Goal: Task Accomplishment & Management: Use online tool/utility

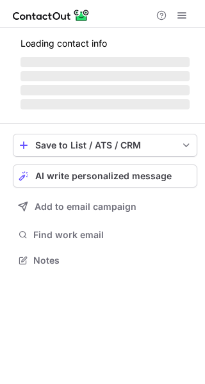
scroll to position [248, 205]
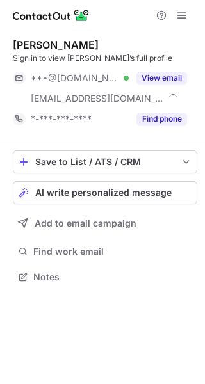
scroll to position [268, 205]
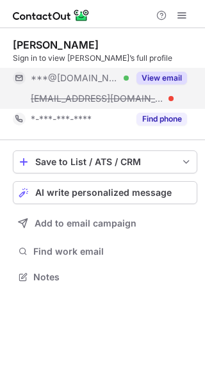
click at [148, 77] on button "View email" at bounding box center [161, 78] width 51 height 13
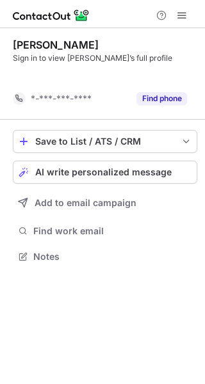
scroll to position [227, 205]
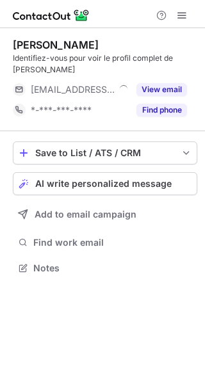
scroll to position [259, 205]
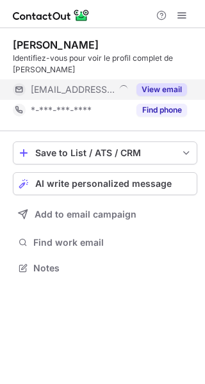
click at [166, 90] on button "View email" at bounding box center [161, 89] width 51 height 13
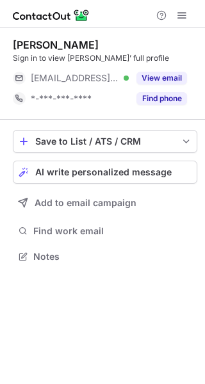
scroll to position [248, 205]
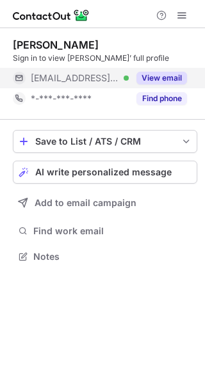
click at [166, 73] on button "View email" at bounding box center [161, 78] width 51 height 13
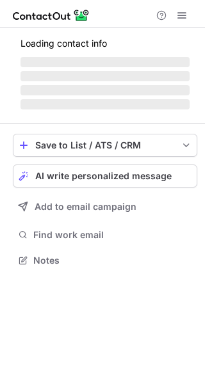
scroll to position [268, 205]
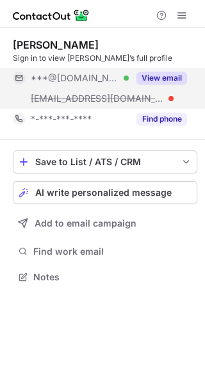
click at [146, 80] on button "View email" at bounding box center [161, 78] width 51 height 13
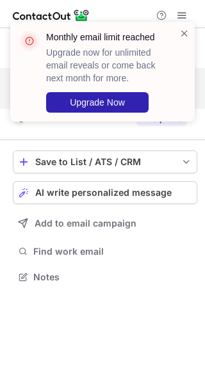
scroll to position [248, 205]
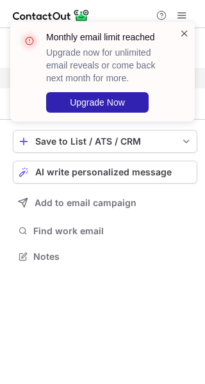
click at [183, 35] on span at bounding box center [184, 33] width 10 height 13
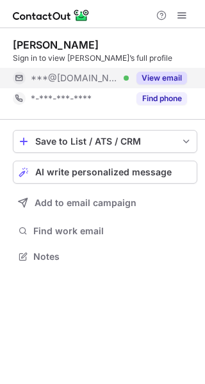
click at [150, 78] on button "View email" at bounding box center [161, 78] width 51 height 13
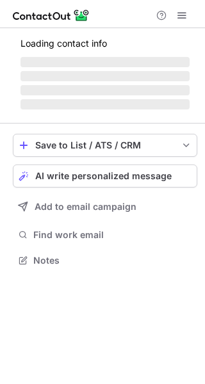
scroll to position [268, 205]
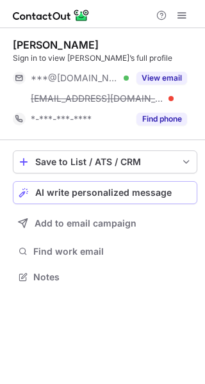
click at [143, 194] on span "AI write personalized message" at bounding box center [103, 192] width 136 height 10
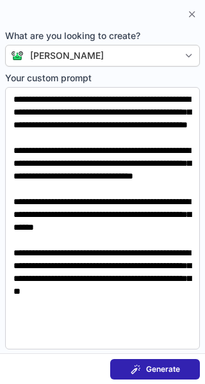
click at [146, 370] on span "Generate" at bounding box center [163, 369] width 34 height 10
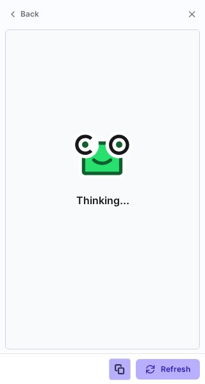
scroll to position [248, 205]
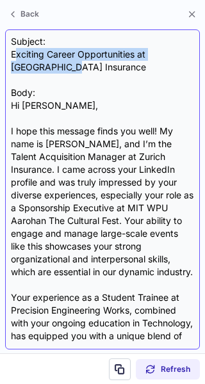
drag, startPoint x: 15, startPoint y: 49, endPoint x: 38, endPoint y: 66, distance: 27.9
click at [38, 66] on div "Subject: Exciting Career Opportunities at Zurich Insurance Body: Hi Parth, I ho…" at bounding box center [102, 189] width 183 height 308
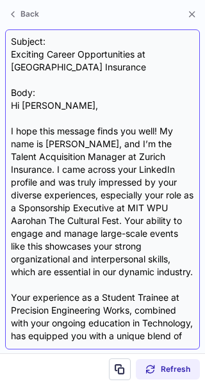
click at [67, 75] on div "Subject: Exciting Career Opportunities at Zurich Insurance Body: Hi Parth, I ho…" at bounding box center [102, 189] width 183 height 308
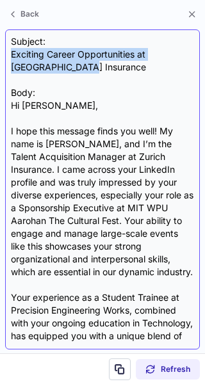
drag, startPoint x: 11, startPoint y: 49, endPoint x: 57, endPoint y: 68, distance: 49.7
click at [57, 68] on div "Subject: Exciting Career Opportunities at Zurich Insurance Body: Hi Parth, I ho…" at bounding box center [102, 189] width 183 height 308
copy div "Exciting Career Opportunities at Zurich Insurance"
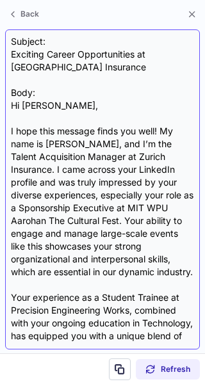
click at [57, 88] on div "Subject: Exciting Career Opportunities at Zurich Insurance Body: Hi Parth, I ho…" at bounding box center [102, 189] width 183 height 308
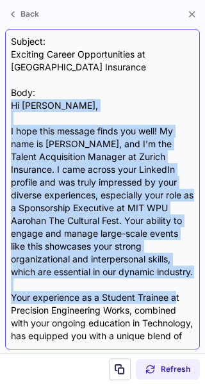
drag, startPoint x: 13, startPoint y: 105, endPoint x: 175, endPoint y: 311, distance: 261.9
click at [175, 311] on div "Subject: Exciting Career Opportunities at Zurich Insurance Body: Hi Parth, I ho…" at bounding box center [102, 189] width 183 height 308
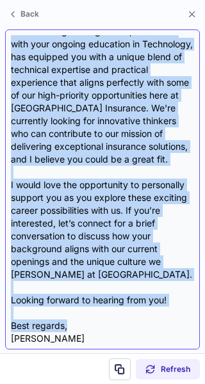
scroll to position [292, 0]
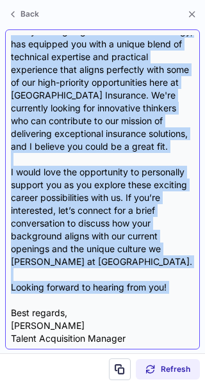
copy div "Hi Parth, I hope this message finds you well! My name is Ashley Kelly, and I’m …"
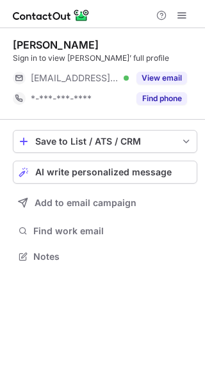
scroll to position [248, 205]
click at [152, 171] on span "AI write personalized message" at bounding box center [103, 172] width 136 height 10
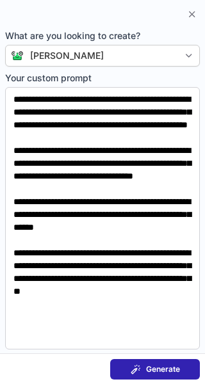
click at [154, 363] on button "Generate" at bounding box center [155, 369] width 90 height 20
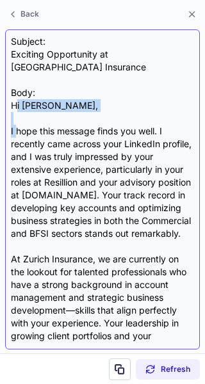
drag, startPoint x: 15, startPoint y: 89, endPoint x: 15, endPoint y: 116, distance: 27.5
click at [15, 116] on div "Subject: Exciting Opportunity at Zurich Insurance Body: Hi Thomas, I hope this …" at bounding box center [102, 189] width 183 height 308
click at [76, 91] on div "Subject: Exciting Opportunity at Zurich Insurance Body: Hi Thomas, I hope this …" at bounding box center [102, 189] width 183 height 308
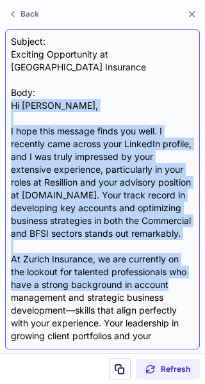
drag, startPoint x: 12, startPoint y: 91, endPoint x: 168, endPoint y: 280, distance: 244.9
click at [168, 280] on div "Subject: Exciting Opportunity at Zurich Insurance Body: Hi Thomas, I hope this …" at bounding box center [102, 189] width 183 height 308
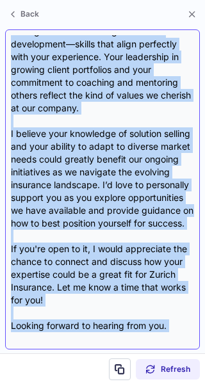
scroll to position [279, 0]
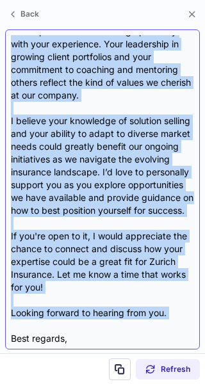
copy div "Hi Thomas, I hope this message finds you well. I recently came across your Link…"
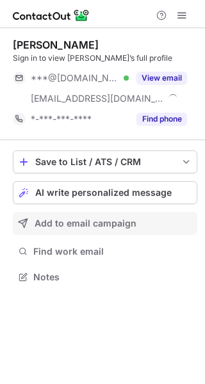
scroll to position [268, 205]
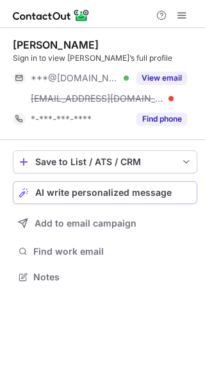
click at [93, 192] on span "AI write personalized message" at bounding box center [103, 192] width 136 height 10
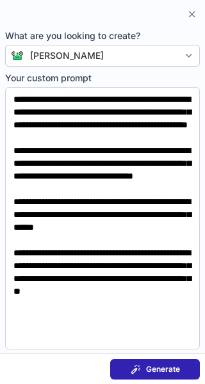
click at [141, 370] on div "Generate" at bounding box center [154, 369] width 49 height 10
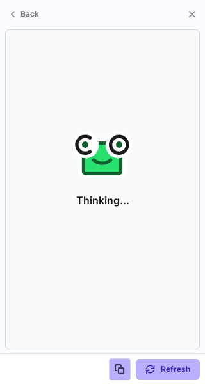
scroll to position [248, 205]
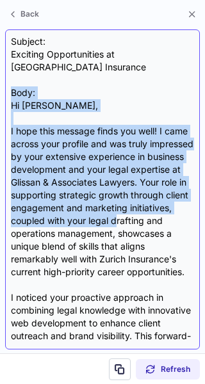
drag, startPoint x: 13, startPoint y: 86, endPoint x: 38, endPoint y: 191, distance: 108.3
click at [38, 191] on div "Subject: Exciting Opportunities at Zurich Insurance Body: Hi Eleanor, I hope th…" at bounding box center [102, 189] width 183 height 308
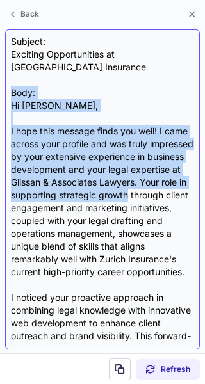
click at [93, 104] on div "Subject: Exciting Opportunities at Zurich Insurance Body: Hi Eleanor, I hope th…" at bounding box center [102, 189] width 183 height 308
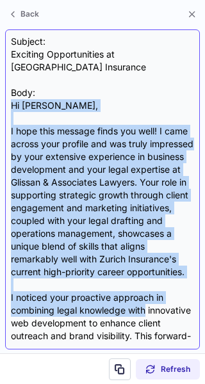
drag, startPoint x: 11, startPoint y: 91, endPoint x: 158, endPoint y: 305, distance: 259.9
click at [158, 305] on div "Subject: Exciting Opportunities at Zurich Insurance Body: Hi Eleanor, I hope th…" at bounding box center [102, 189] width 183 height 308
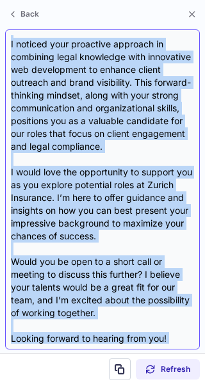
scroll to position [266, 0]
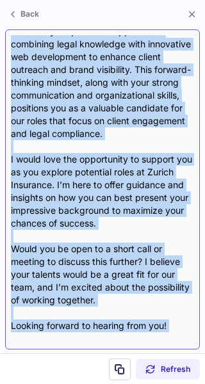
copy div "Hi Eleanor, I hope this message finds you well! I came across your profile and …"
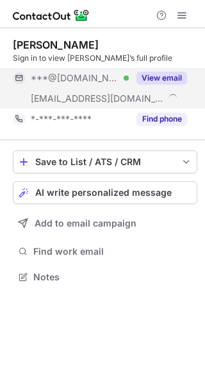
scroll to position [268, 205]
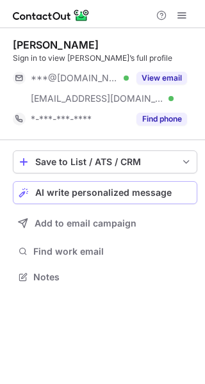
click at [135, 193] on span "AI write personalized message" at bounding box center [103, 192] width 136 height 10
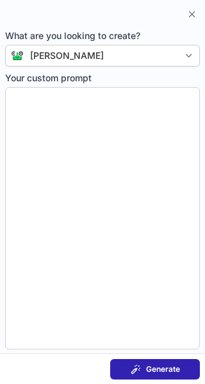
type textarea "**********"
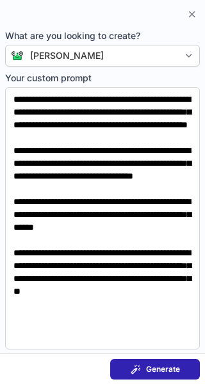
click at [143, 361] on button "Generate" at bounding box center [155, 369] width 90 height 20
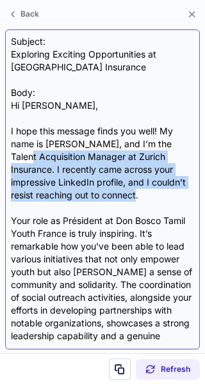
drag, startPoint x: 189, startPoint y: 138, endPoint x: 187, endPoint y: 189, distance: 51.8
click at [187, 189] on div "Subject: Exploring Exciting Opportunities at Zurich Insurance Body: Hi Yannick,…" at bounding box center [102, 189] width 183 height 308
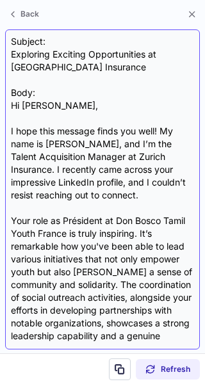
click at [152, 96] on div "Subject: Exploring Exciting Opportunities at Zurich Insurance Body: Hi Yannick,…" at bounding box center [102, 189] width 183 height 308
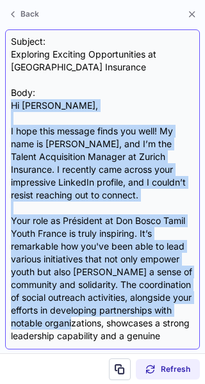
drag, startPoint x: 13, startPoint y: 102, endPoint x: 179, endPoint y: 326, distance: 278.4
click at [179, 326] on div "Subject: Exploring Exciting Opportunities at Zurich Insurance Body: Hi Yannick,…" at bounding box center [102, 189] width 183 height 308
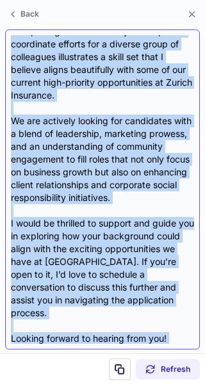
scroll to position [420, 0]
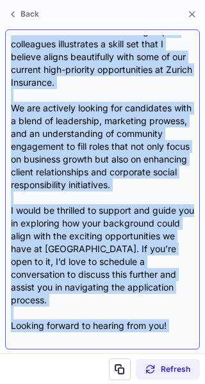
copy div "Hi Yannick, I hope this message finds you well! My name is Ashley Kelly, and I’…"
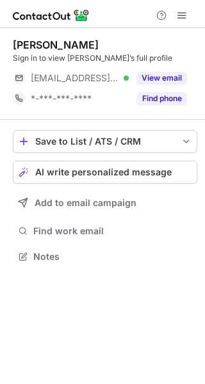
scroll to position [248, 205]
click at [146, 166] on button "AI write personalized message" at bounding box center [105, 172] width 184 height 23
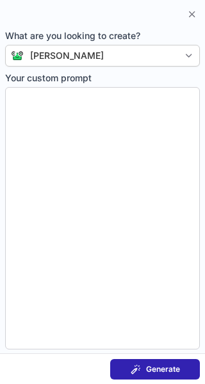
type textarea "**********"
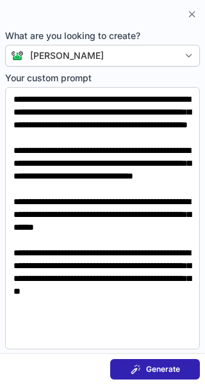
click at [168, 367] on span "Generate" at bounding box center [163, 369] width 34 height 10
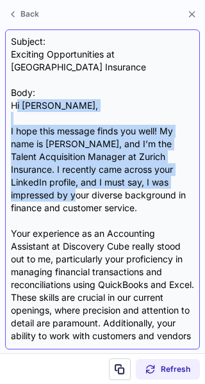
drag, startPoint x: 15, startPoint y: 90, endPoint x: 32, endPoint y: 178, distance: 89.2
click at [32, 178] on div "Subject: Exciting Opportunities at Zurich Insurance Body: Hi Justin, I hope thi…" at bounding box center [102, 189] width 183 height 308
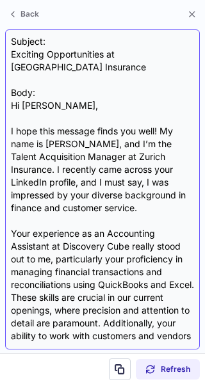
click at [101, 69] on div "Subject: Exciting Opportunities at Zurich Insurance Body: Hi Justin, I hope thi…" at bounding box center [102, 189] width 183 height 308
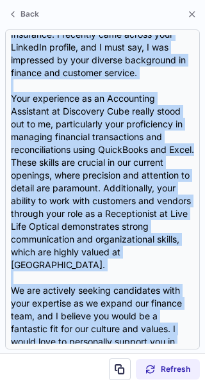
scroll to position [344, 0]
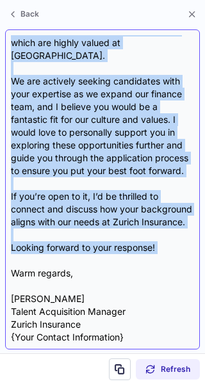
drag, startPoint x: 13, startPoint y: 93, endPoint x: 77, endPoint y: 260, distance: 179.6
click at [77, 260] on div "Subject: Exciting Opportunities at Zurich Insurance Body: Hi Justin, I hope thi…" at bounding box center [102, 189] width 183 height 308
copy div "Hi Justin, I hope this message finds you well! My name is Ashley Kelly, and I’m…"
click at [88, 244] on div "Subject: Exciting Opportunities at Zurich Insurance Body: Hi Justin, I hope thi…" at bounding box center [102, 189] width 183 height 308
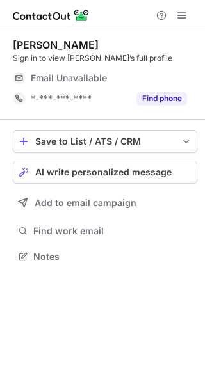
scroll to position [248, 205]
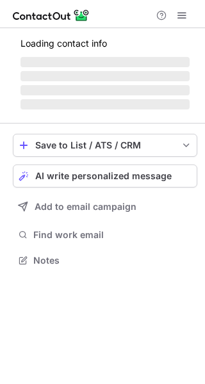
scroll to position [248, 205]
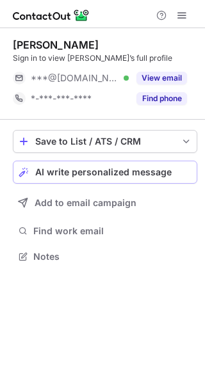
click at [144, 164] on button "AI write personalized message" at bounding box center [105, 172] width 184 height 23
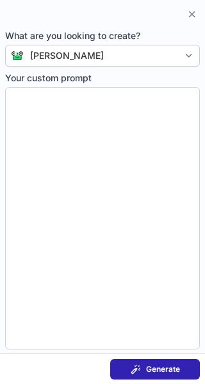
type textarea "**********"
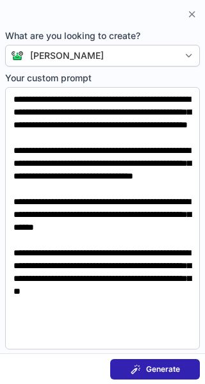
click at [140, 365] on span at bounding box center [135, 369] width 10 height 10
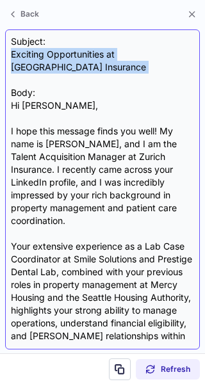
drag, startPoint x: 10, startPoint y: 54, endPoint x: 169, endPoint y: 67, distance: 159.1
click at [169, 67] on div "Subject: Exciting Opportunities at Zurich Insurance Body: Hi Elizabeth, I hope …" at bounding box center [102, 189] width 194 height 320
copy div "Exciting Opportunities at [GEOGRAPHIC_DATA] Insurance"
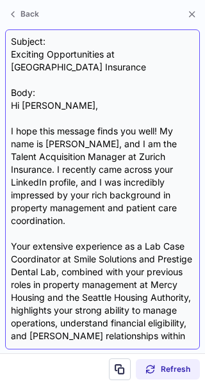
click at [160, 88] on div "Subject: Exciting Opportunities at Zurich Insurance Body: Hi Elizabeth, I hope …" at bounding box center [102, 189] width 183 height 308
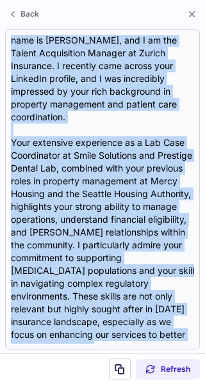
scroll to position [446, 0]
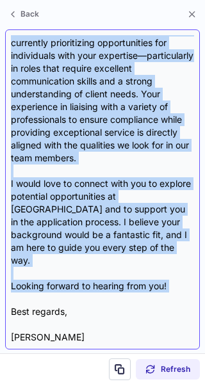
drag, startPoint x: 12, startPoint y: 87, endPoint x: 123, endPoint y: 274, distance: 217.8
click at [123, 274] on div "Subject: Exciting Opportunities at Zurich Insurance Body: Hi Elizabeth, I hope …" at bounding box center [102, 189] width 183 height 308
copy div "Hi Elizabeth, I hope this message finds you well! My name is Ashley Kelly, and …"
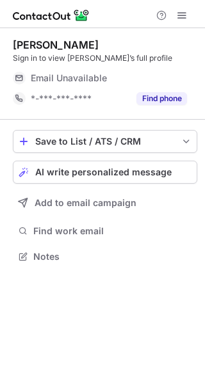
scroll to position [248, 205]
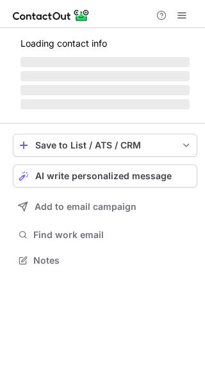
scroll to position [268, 205]
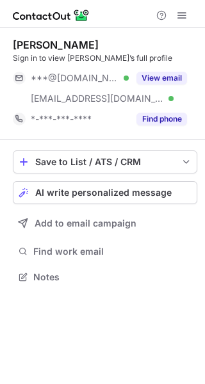
click at [108, 177] on div "Save to List / ATS / CRM List Select Lever Connect Greenhouse Connect Salesforc…" at bounding box center [105, 218] width 184 height 156
click at [107, 186] on button "AI write personalized message" at bounding box center [105, 192] width 184 height 23
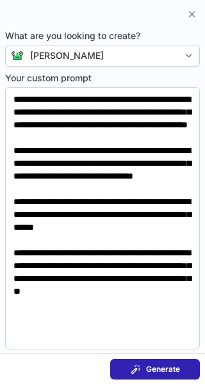
click at [131, 361] on button "Generate" at bounding box center [155, 369] width 90 height 20
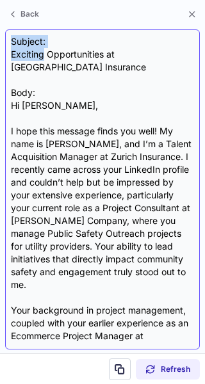
drag, startPoint x: 11, startPoint y: 46, endPoint x: 43, endPoint y: 54, distance: 33.5
click at [43, 54] on div "Subject: Exciting Opportunities at Zurich Insurance Body: Hi Kathy, I hope this…" at bounding box center [102, 189] width 183 height 308
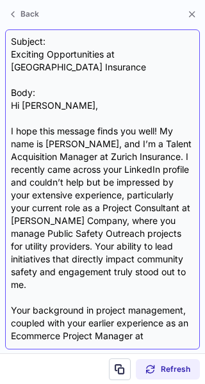
click at [66, 63] on div "Subject: Exciting Opportunities at Zurich Insurance Body: Hi Kathy, I hope this…" at bounding box center [102, 189] width 183 height 308
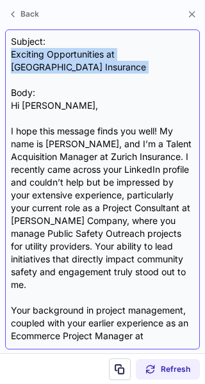
drag, startPoint x: 12, startPoint y: 51, endPoint x: 175, endPoint y: 67, distance: 163.3
click at [175, 67] on div "Subject: Exciting Opportunities at Zurich Insurance Body: Hi Kathy, I hope this…" at bounding box center [102, 189] width 183 height 308
copy div "Exciting Opportunities at [GEOGRAPHIC_DATA] Insurance"
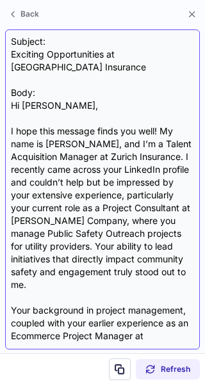
click at [123, 97] on div "Subject: Exciting Opportunities at Zurich Insurance Body: Hi Kathy, I hope this…" at bounding box center [102, 189] width 183 height 308
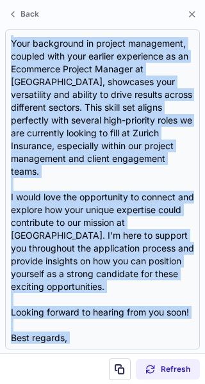
scroll to position [293, 0]
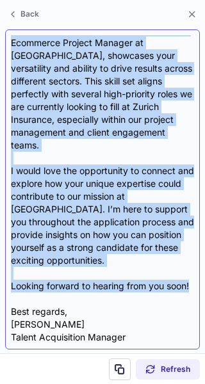
drag, startPoint x: 11, startPoint y: 90, endPoint x: 154, endPoint y: 267, distance: 228.4
click at [154, 267] on div "Subject: Exciting Opportunities at Zurich Insurance Body: Hi Kathy, I hope this…" at bounding box center [102, 189] width 183 height 308
copy div "Hi Kathy, I hope this message finds you well! My name is Ashley Kelly, and I’m …"
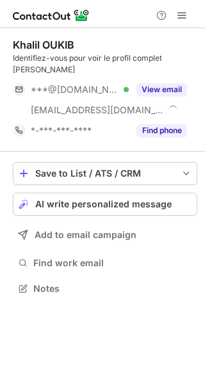
scroll to position [268, 205]
click at [109, 199] on span "AI write personalized message" at bounding box center [103, 204] width 136 height 10
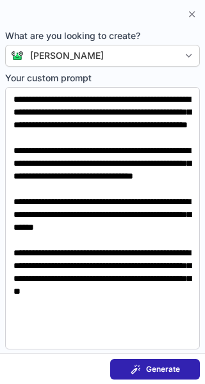
click at [133, 364] on span at bounding box center [135, 369] width 10 height 10
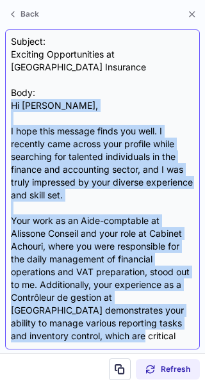
drag, startPoint x: 12, startPoint y: 92, endPoint x: 128, endPoint y: 324, distance: 259.7
click at [128, 324] on div "Subject: Exciting Opportunities at [GEOGRAPHIC_DATA] Insurance Body: Hi [PERSON…" at bounding box center [102, 189] width 183 height 308
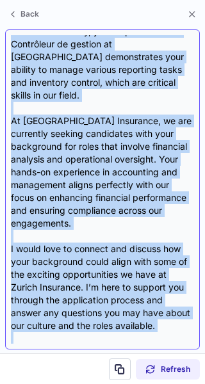
scroll to position [266, 0]
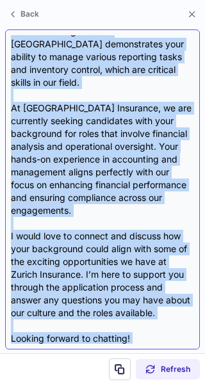
copy div "Lo Ipsumd, S amet cons adipisc elits doe temp. I utlabore etdo magnaa enim admi…"
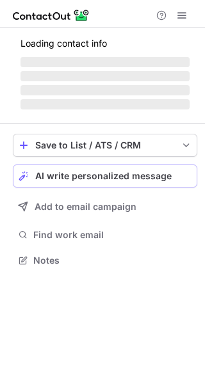
scroll to position [251, 205]
click at [126, 177] on span "AI write personalized message" at bounding box center [103, 176] width 136 height 10
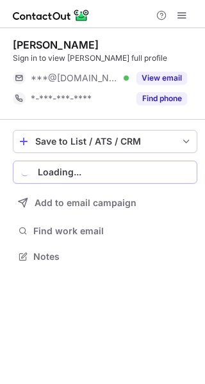
scroll to position [248, 205]
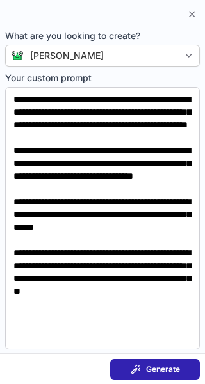
click at [144, 368] on div "Generate" at bounding box center [154, 369] width 49 height 10
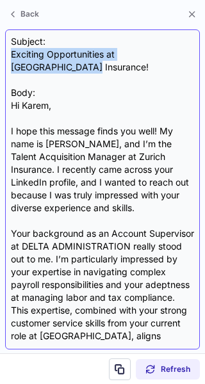
drag, startPoint x: 13, startPoint y: 54, endPoint x: 58, endPoint y: 67, distance: 47.2
click at [58, 67] on div "Subject: Exciting Opportunities at Zurich Insurance! Body: Hi Karem, I hope thi…" at bounding box center [102, 189] width 183 height 308
copy div "Exciting Opportunities at Zurich Insurance!"
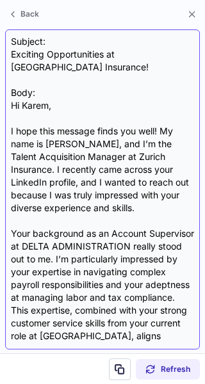
click at [77, 77] on div "Subject: Exciting Opportunities at Zurich Insurance! Body: Hi Karem, I hope thi…" at bounding box center [102, 189] width 183 height 308
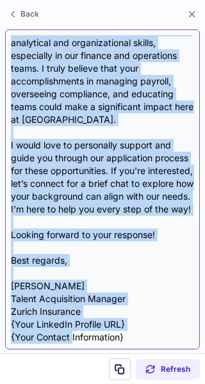
scroll to position [395, 0]
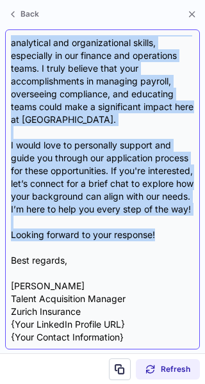
drag, startPoint x: 12, startPoint y: 103, endPoint x: 164, endPoint y: 235, distance: 200.9
click at [164, 235] on div "Subject: Exciting Opportunities at Zurich Insurance! Body: Hi Karem, I hope thi…" at bounding box center [102, 189] width 183 height 308
copy div "Hi Karem, I hope this message finds you well! My name is Ashley Kelly, and I’m …"
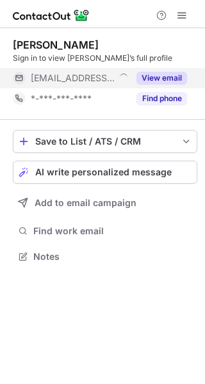
scroll to position [248, 205]
click at [164, 73] on button "View email" at bounding box center [161, 78] width 51 height 13
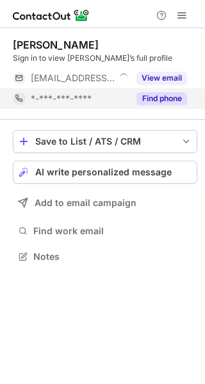
scroll to position [248, 205]
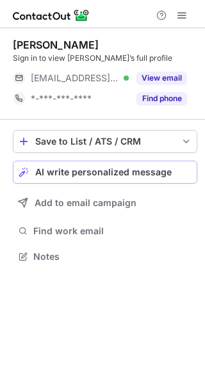
click at [139, 170] on span "AI write personalized message" at bounding box center [103, 172] width 136 height 10
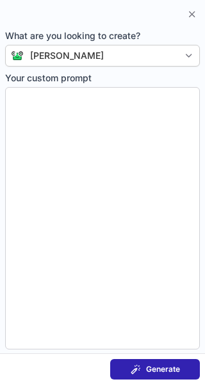
type textarea "**********"
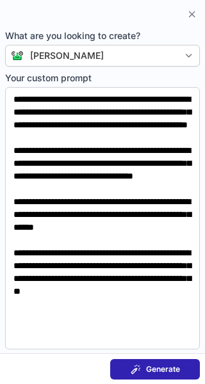
click at [141, 362] on button "Generate" at bounding box center [155, 369] width 90 height 20
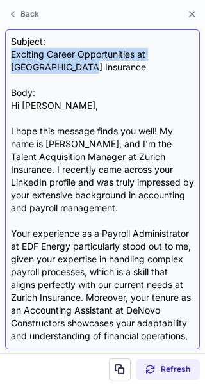
drag, startPoint x: 12, startPoint y: 51, endPoint x: 54, endPoint y: 68, distance: 45.6
click at [54, 68] on div "Subject: Exciting Career Opportunities at Zurich Insurance Body: Hi Iwona, I ho…" at bounding box center [102, 189] width 183 height 308
copy div "Exciting Career Opportunities at Zurich Insurance"
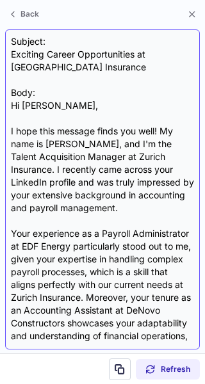
click at [51, 79] on div "Subject: Exciting Career Opportunities at Zurich Insurance Body: Hi Iwona, I ho…" at bounding box center [102, 189] width 183 height 308
click at [113, 84] on div "Subject: Exciting Career Opportunities at Zurich Insurance Body: Hi Iwona, I ho…" at bounding box center [102, 189] width 183 height 308
drag, startPoint x: 16, startPoint y: 99, endPoint x: 67, endPoint y: 90, distance: 52.0
click at [67, 90] on div "Subject: Exciting Career Opportunities at Zurich Insurance Body: Hi Iwona, I ho…" at bounding box center [102, 189] width 183 height 308
click at [73, 95] on div "Subject: Exciting Career Opportunities at Zurich Insurance Body: Hi Iwona, I ho…" at bounding box center [102, 189] width 183 height 308
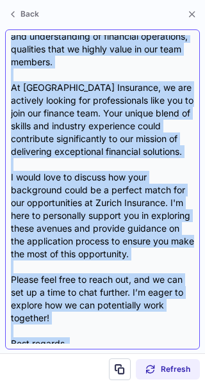
scroll to position [383, 0]
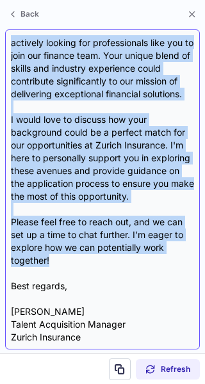
drag, startPoint x: 13, startPoint y: 104, endPoint x: 62, endPoint y: 260, distance: 163.7
click at [62, 260] on div "Subject: Exciting Career Opportunities at Zurich Insurance Body: Hi Iwona, I ho…" at bounding box center [102, 189] width 183 height 308
copy div "Hi Iwona, I hope this message finds you well! My name is Ashley Kelly, and I'm …"
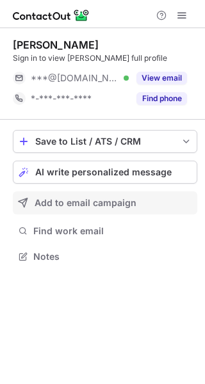
scroll to position [248, 205]
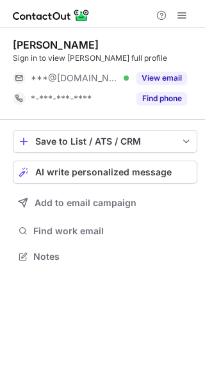
click at [122, 189] on div "Save to List / ATS / CRM List Select Lever Connect Greenhouse Connect Salesforc…" at bounding box center [105, 198] width 184 height 156
click at [117, 174] on span "AI write personalized message" at bounding box center [103, 172] width 136 height 10
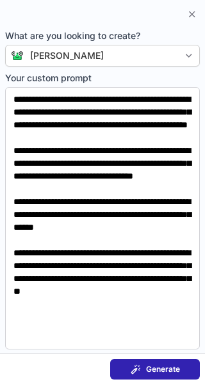
click at [137, 375] on button "Generate" at bounding box center [155, 369] width 90 height 20
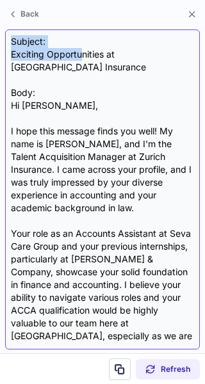
drag, startPoint x: 12, startPoint y: 47, endPoint x: 84, endPoint y: 49, distance: 72.9
click at [84, 49] on div "Subject: Exciting Opportunities at Zurich Insurance Body: Hi Dhimal, I hope thi…" at bounding box center [102, 189] width 183 height 308
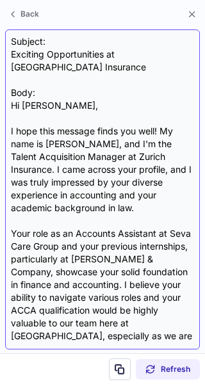
click at [92, 76] on div "Subject: Exciting Opportunities at Zurich Insurance Body: Hi Dhimal, I hope thi…" at bounding box center [102, 189] width 183 height 308
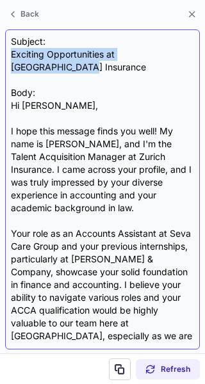
drag, startPoint x: 12, startPoint y: 52, endPoint x: 187, endPoint y: 56, distance: 175.3
click at [187, 56] on div "Subject: Exciting Opportunities at Zurich Insurance Body: Hi Dhimal, I hope thi…" at bounding box center [102, 189] width 183 height 308
copy div "Exciting Opportunities at [GEOGRAPHIC_DATA] Insurance"
click at [187, 57] on div "Subject: Exciting Opportunities at Zurich Insurance Body: Hi Dhimal, I hope thi…" at bounding box center [102, 189] width 183 height 308
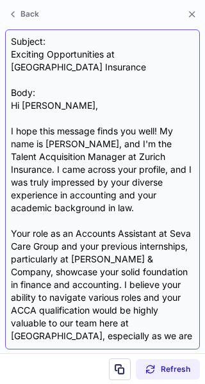
click at [184, 72] on div "Subject: Exciting Opportunities at Zurich Insurance Body: Hi Dhimal, I hope thi…" at bounding box center [102, 189] width 183 height 308
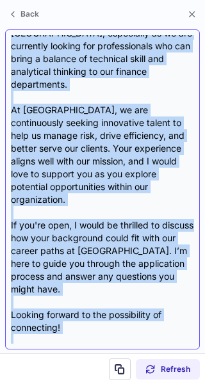
scroll to position [319, 0]
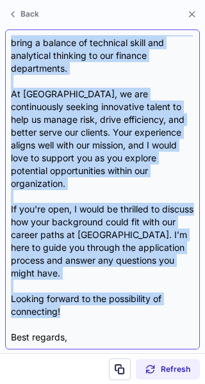
drag, startPoint x: 12, startPoint y: 89, endPoint x: 78, endPoint y: 274, distance: 196.9
click at [78, 274] on div "Subject: Exciting Opportunities at Zurich Insurance Body: Hi Dhimal, I hope thi…" at bounding box center [102, 189] width 183 height 308
copy div "Hi Dhimal, I hope this message finds you well! My name is Ashley Kelly, and I'm…"
click at [78, 275] on div "Subject: Exciting Opportunities at Zurich Insurance Body: Hi Dhimal, I hope thi…" at bounding box center [102, 189] width 183 height 308
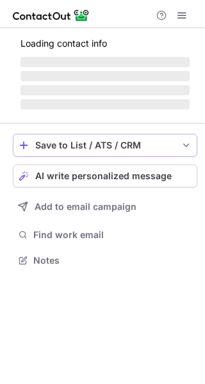
scroll to position [248, 205]
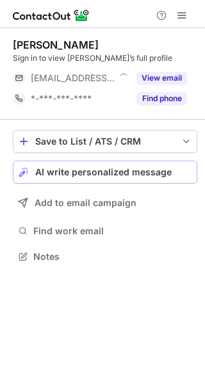
click at [150, 169] on span "AI write personalized message" at bounding box center [103, 172] width 136 height 10
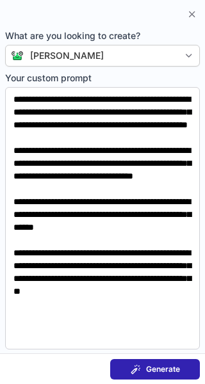
click at [144, 361] on button "Generate" at bounding box center [155, 369] width 90 height 20
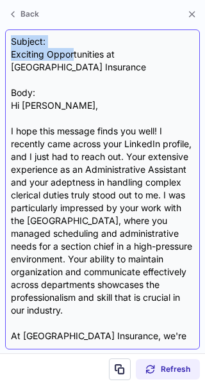
drag, startPoint x: 9, startPoint y: 47, endPoint x: 72, endPoint y: 56, distance: 63.3
click at [72, 56] on div "Subject: Exciting Opportunities at [GEOGRAPHIC_DATA] Insurance Body: Hi [PERSON…" at bounding box center [102, 189] width 194 height 320
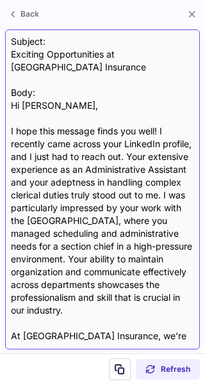
click at [95, 67] on div "Subject: Exciting Opportunities at [GEOGRAPHIC_DATA] Insurance Body: Hi [PERSON…" at bounding box center [102, 189] width 183 height 308
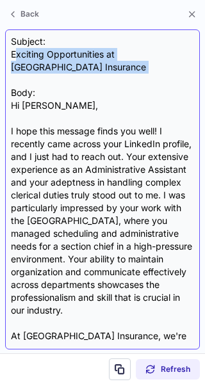
drag, startPoint x: 14, startPoint y: 51, endPoint x: 95, endPoint y: 61, distance: 82.0
click at [95, 61] on div "Subject: Exciting Opportunities at Zurich Insurance Body: Hi Ella, I hope this …" at bounding box center [102, 189] width 183 height 308
click at [100, 68] on div "Subject: Exciting Opportunities at Zurich Insurance Body: Hi Ella, I hope this …" at bounding box center [102, 189] width 183 height 308
drag, startPoint x: 12, startPoint y: 51, endPoint x: 188, endPoint y: 56, distance: 176.0
click at [188, 56] on div "Subject: Exciting Opportunities at Zurich Insurance Body: Hi Ella, I hope this …" at bounding box center [102, 189] width 183 height 308
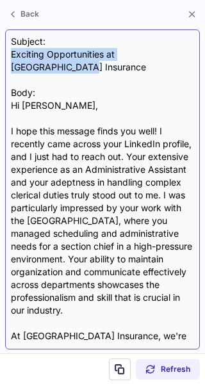
copy div "Exciting Opportunities at Zurich Insurance"
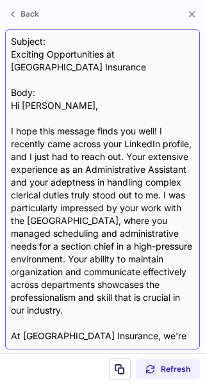
click at [166, 88] on div "Subject: Exciting Opportunities at Zurich Insurance Body: Hi Ella, I hope this …" at bounding box center [102, 189] width 183 height 308
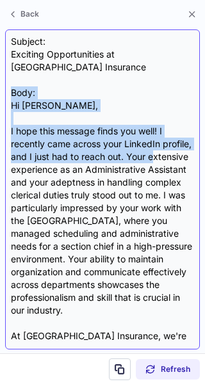
drag, startPoint x: 12, startPoint y: 86, endPoint x: 18, endPoint y: 154, distance: 68.1
click at [18, 154] on div "Subject: Exciting Opportunities at Zurich Insurance Body: Hi Ella, I hope this …" at bounding box center [102, 189] width 183 height 308
click at [84, 75] on div "Subject: Exciting Opportunities at Zurich Insurance Body: Hi Ella, I hope this …" at bounding box center [102, 189] width 183 height 308
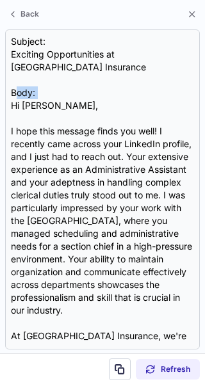
drag, startPoint x: 17, startPoint y: 86, endPoint x: 4, endPoint y: 98, distance: 17.2
click at [4, 98] on section "Subject: Exciting Opportunities at Zurich Insurance Body: Hi Ella, I hope this …" at bounding box center [102, 190] width 205 height 328
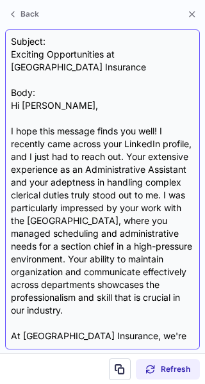
click at [60, 72] on div "Subject: Exciting Opportunities at Zurich Insurance Body: Hi Ella, I hope this …" at bounding box center [102, 189] width 183 height 308
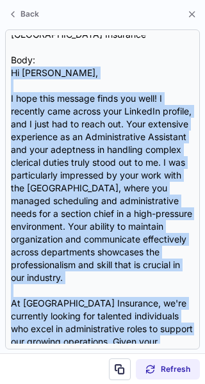
scroll to position [331, 0]
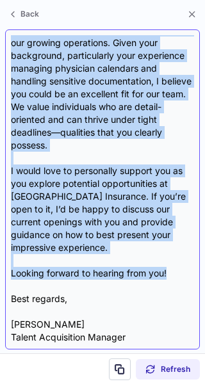
drag, startPoint x: 12, startPoint y: 91, endPoint x: 172, endPoint y: 264, distance: 235.3
click at [172, 264] on div "Subject: Exciting Opportunities at Zurich Insurance Body: Hi Ella, I hope this …" at bounding box center [102, 189] width 183 height 308
copy div "Hi Ella, I hope this message finds you well! I recently came across your Linked…"
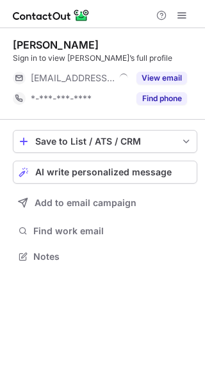
scroll to position [248, 205]
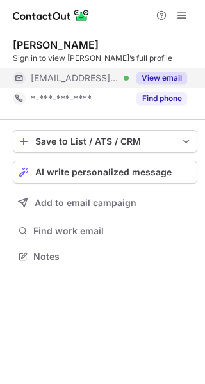
click at [177, 70] on div "View email" at bounding box center [158, 78] width 58 height 20
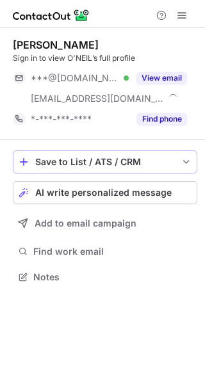
scroll to position [268, 205]
click at [95, 189] on span "AI write personalized message" at bounding box center [103, 192] width 136 height 10
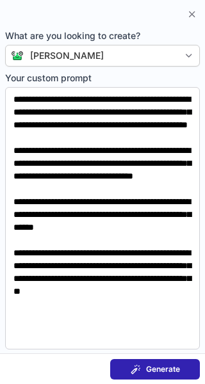
click at [137, 367] on span at bounding box center [135, 369] width 10 height 10
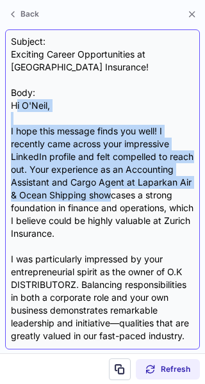
drag, startPoint x: 15, startPoint y: 100, endPoint x: 36, endPoint y: 204, distance: 105.8
click at [36, 204] on div "Subject: Exciting Career Opportunities at Zurich Insurance! Body: Hi O'Neil, I …" at bounding box center [102, 189] width 183 height 308
click at [96, 99] on div "Subject: Exciting Career Opportunities at Zurich Insurance! Body: Hi O'Neil, I …" at bounding box center [102, 189] width 183 height 308
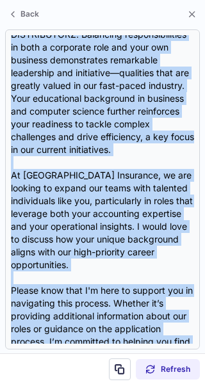
scroll to position [383, 0]
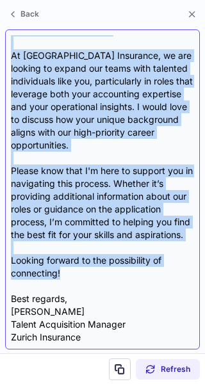
drag, startPoint x: 11, startPoint y: 100, endPoint x: 64, endPoint y: 277, distance: 184.4
click at [64, 277] on div "Subject: Exciting Career Opportunities at Zurich Insurance! Body: Hi O'Neil, I …" at bounding box center [102, 189] width 183 height 308
copy div "Hi O'Neil, I hope this message finds you well! I recently came across your impr…"
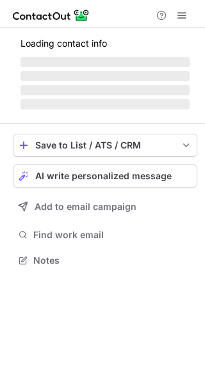
scroll to position [248, 205]
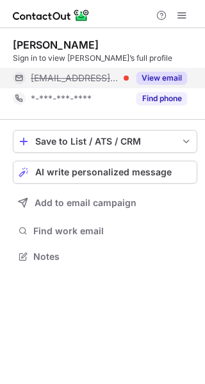
click at [159, 81] on button "View email" at bounding box center [161, 78] width 51 height 13
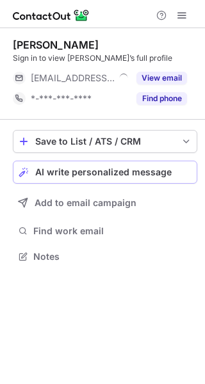
scroll to position [248, 205]
click at [146, 177] on span "AI write personalized message" at bounding box center [103, 172] width 136 height 10
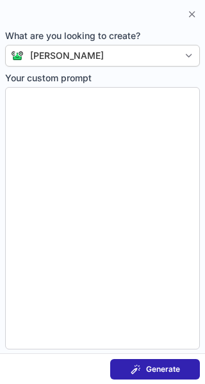
type textarea "**********"
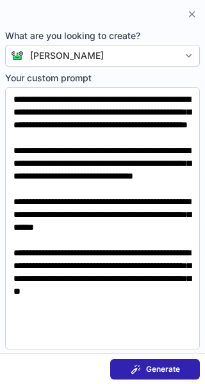
click at [154, 373] on span "Generate" at bounding box center [163, 369] width 34 height 10
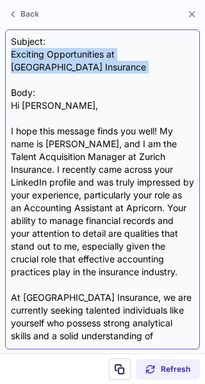
drag, startPoint x: 13, startPoint y: 51, endPoint x: 190, endPoint y: 61, distance: 177.4
click at [190, 61] on div "Subject: Exciting Opportunities at Zurich Insurance Body: Hi Brittany, I hope t…" at bounding box center [102, 189] width 183 height 308
copy div "Exciting Opportunities at Zurich Insurance"
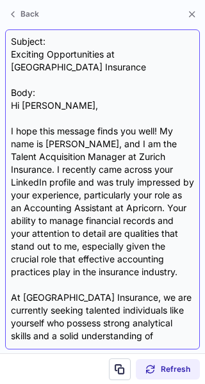
click at [171, 90] on div "Subject: Exciting Opportunities at Zurich Insurance Body: Hi Brittany, I hope t…" at bounding box center [102, 189] width 183 height 308
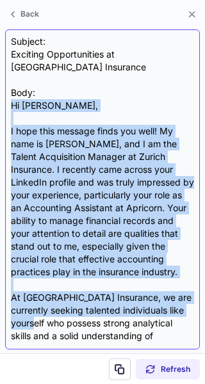
drag, startPoint x: 13, startPoint y: 88, endPoint x: 46, endPoint y: 303, distance: 218.1
click at [46, 303] on div "Subject: Exciting Opportunities at Zurich Insurance Body: Hi Brittany, I hope t…" at bounding box center [102, 189] width 183 height 308
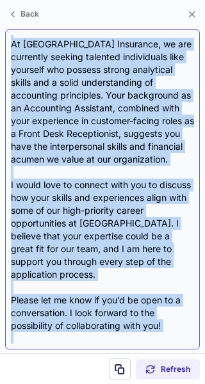
scroll to position [266, 0]
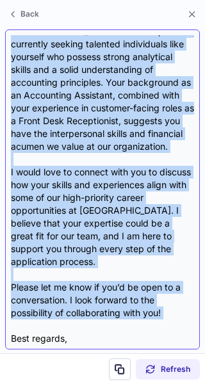
copy div "Hi Brittany, I hope this message finds you well! My name is Ashley Kelly, and I…"
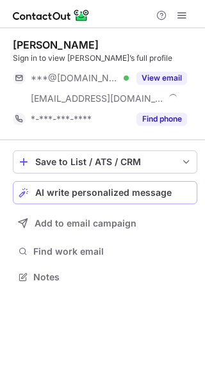
scroll to position [268, 205]
click at [114, 187] on span "AI write personalized message" at bounding box center [103, 192] width 136 height 10
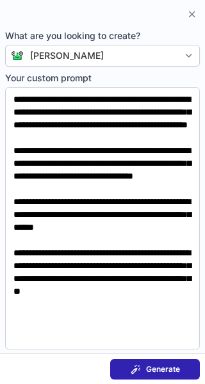
click at [142, 361] on button "Generate" at bounding box center [155, 369] width 90 height 20
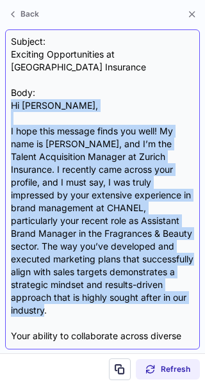
drag, startPoint x: 13, startPoint y: 89, endPoint x: 74, endPoint y: 299, distance: 219.2
click at [74, 299] on div "Subject: Exciting Opportunities at [GEOGRAPHIC_DATA] Insurance Body: Hi [PERSON…" at bounding box center [102, 189] width 183 height 308
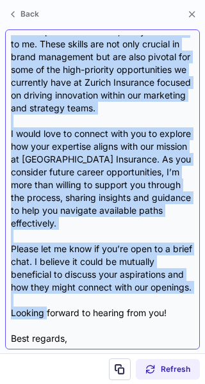
scroll to position [420, 0]
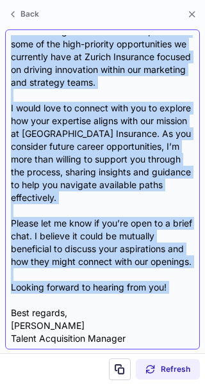
copy div "Lo Ipsumd, S amet cons adipisc elits doe temp! In utla et Dolore Magna, ali E’a…"
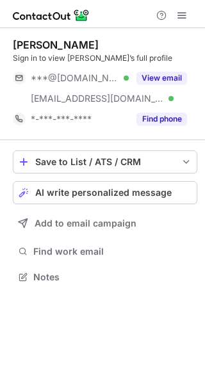
scroll to position [268, 205]
click at [108, 186] on button "AI write personalized message" at bounding box center [105, 192] width 184 height 23
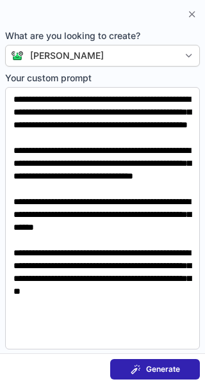
click at [135, 367] on span at bounding box center [135, 369] width 10 height 10
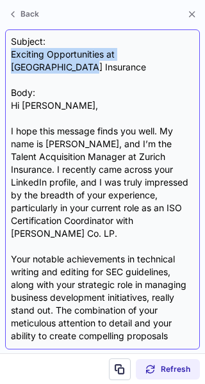
drag, startPoint x: 12, startPoint y: 51, endPoint x: 188, endPoint y: 58, distance: 176.0
click at [188, 58] on div "Subject: Exciting Opportunities at Zurich Insurance Body: Hi Katherine, I hope …" at bounding box center [102, 189] width 183 height 308
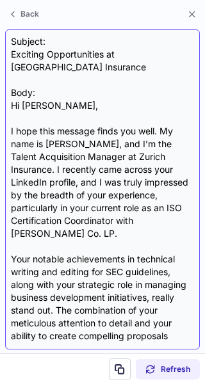
click at [177, 83] on div "Subject: Exciting Opportunities at Zurich Insurance Body: Hi Katherine, I hope …" at bounding box center [102, 189] width 183 height 308
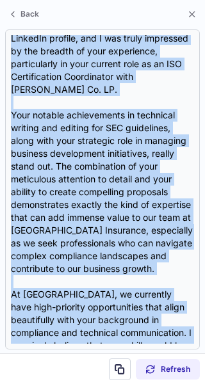
scroll to position [357, 0]
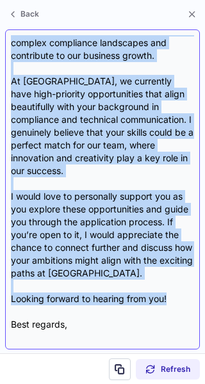
drag, startPoint x: 8, startPoint y: 88, endPoint x: 173, endPoint y: 256, distance: 234.8
click at [173, 256] on div "Subject: Exciting Opportunities at Zurich Insurance Body: Hi Katherine, I hope …" at bounding box center [102, 189] width 194 height 320
copy div "Hi Katherine, I hope this message finds you well. My name is Ashley Kelly, and …"
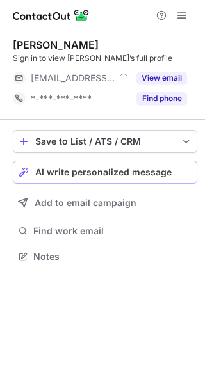
scroll to position [248, 205]
click at [76, 177] on span "AI write personalized message" at bounding box center [103, 172] width 136 height 10
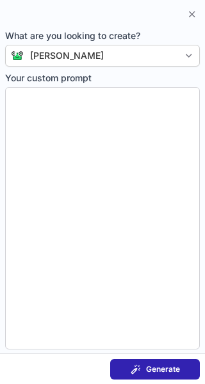
type textarea "**********"
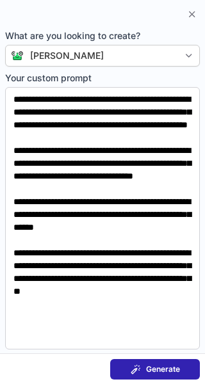
click at [129, 361] on button "Generate" at bounding box center [155, 369] width 90 height 20
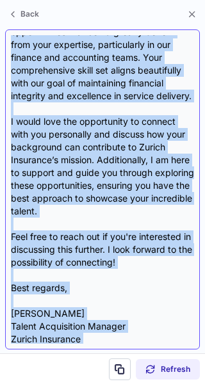
scroll to position [434, 0]
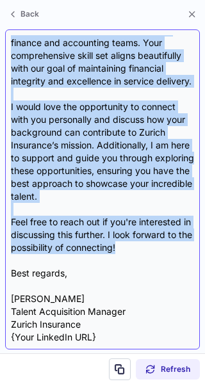
drag, startPoint x: 13, startPoint y: 90, endPoint x: 141, endPoint y: 236, distance: 194.1
click at [141, 236] on div "Subject: Exciting Opportunities at Zurich Insurance Body: Hi Mabel, I hope this…" at bounding box center [102, 189] width 183 height 308
copy div "Hi Mabel, I hope this message finds you well! My name is Ashley Kelly, and I’m …"
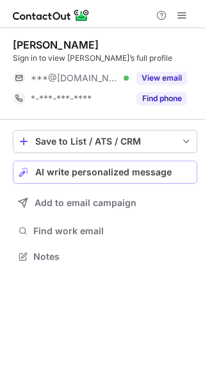
scroll to position [248, 205]
click at [79, 177] on span "AI write personalized message" at bounding box center [103, 172] width 136 height 10
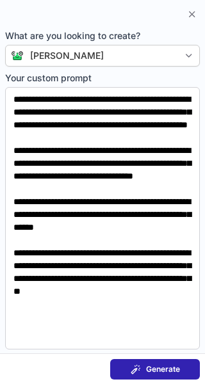
click at [127, 371] on button "Generate" at bounding box center [155, 369] width 90 height 20
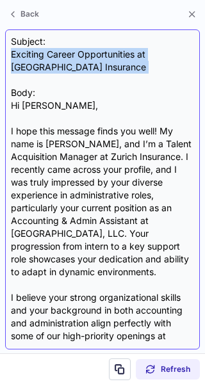
drag, startPoint x: 12, startPoint y: 53, endPoint x: 51, endPoint y: 75, distance: 44.1
click at [51, 75] on div "Subject: Exciting Career Opportunities at [GEOGRAPHIC_DATA] Insurance Body: Hi …" at bounding box center [102, 189] width 183 height 308
copy div "Exciting Career Opportunities at [GEOGRAPHIC_DATA] Insurance"
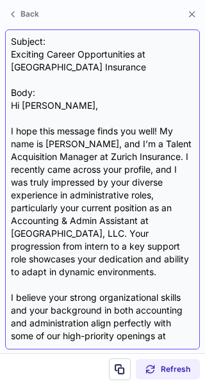
click at [78, 86] on div "Subject: Exciting Career Opportunities at [GEOGRAPHIC_DATA] Insurance Body: Hi …" at bounding box center [102, 189] width 183 height 308
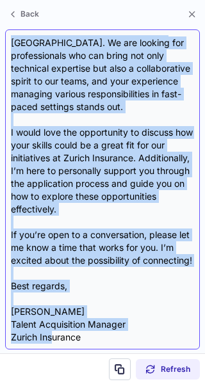
scroll to position [319, 0]
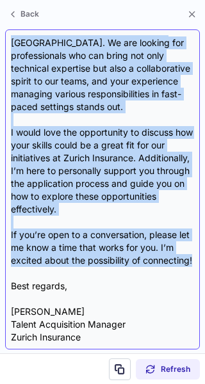
drag, startPoint x: 12, startPoint y: 99, endPoint x: 69, endPoint y: 261, distance: 171.6
click at [69, 261] on div "Subject: Exciting Career Opportunities at [GEOGRAPHIC_DATA] Insurance Body: Hi …" at bounding box center [102, 189] width 183 height 308
copy div "Lo Ipsu, D sita cons adipisc elits doe temp! In utla et Dolore Magna, ali E’a m…"
